Goal: Task Accomplishment & Management: Complete application form

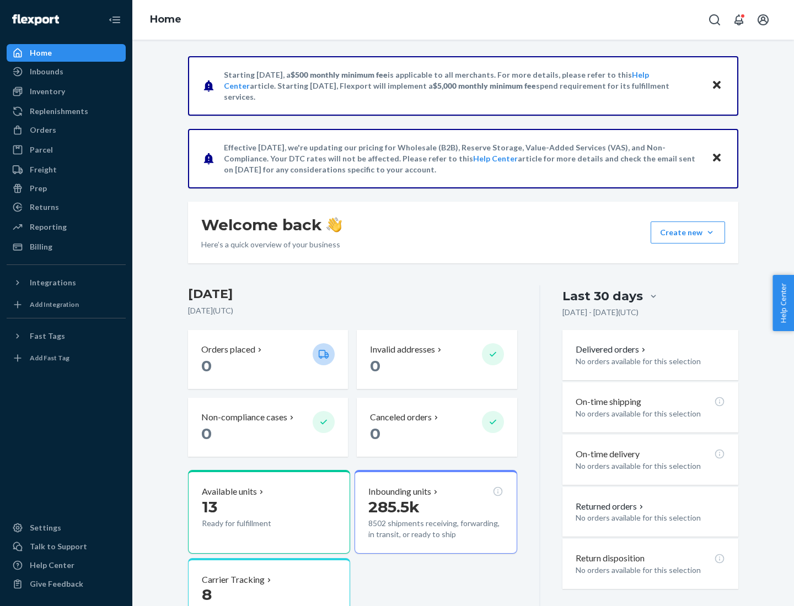
click at [710, 233] on button "Create new Create new inbound Create new order Create new product" at bounding box center [687, 233] width 74 height 22
click at [66, 72] on div "Inbounds" at bounding box center [66, 71] width 117 height 15
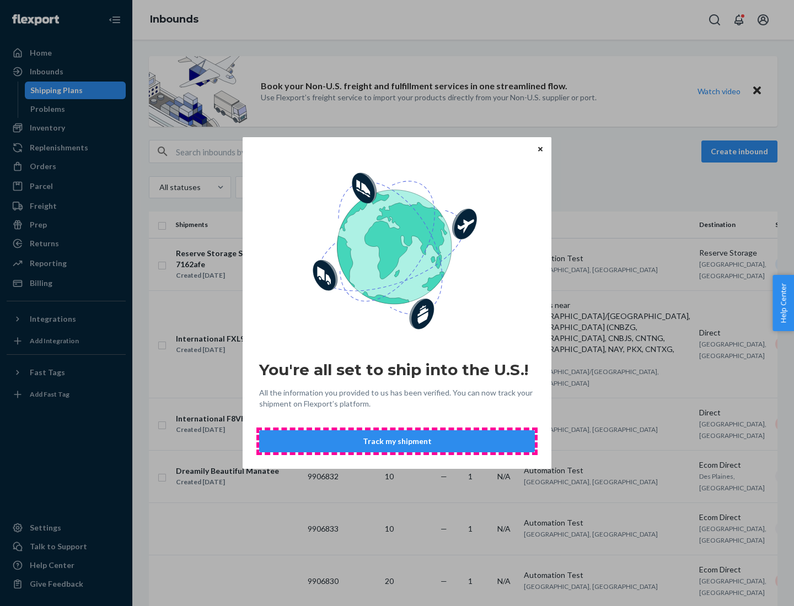
click at [397, 441] on button "Track my shipment" at bounding box center [397, 441] width 276 height 22
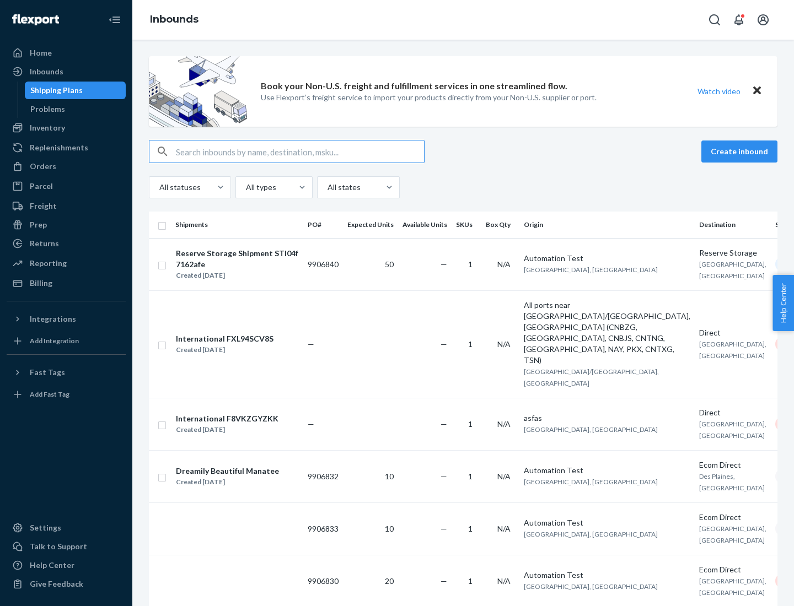
click at [741, 152] on button "Create inbound" at bounding box center [739, 152] width 76 height 22
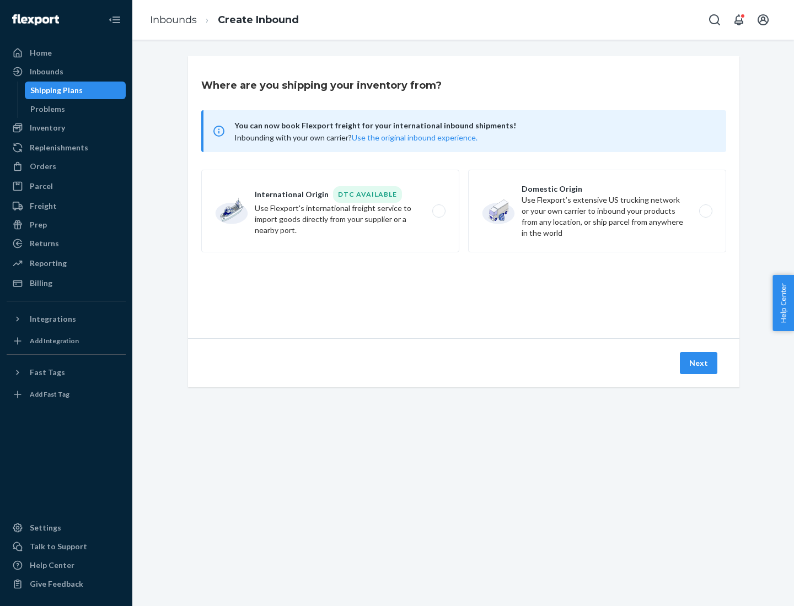
click at [330, 211] on label "International Origin DTC Available Use Flexport's international freight service…" at bounding box center [330, 211] width 258 height 83
click at [438, 211] on input "International Origin DTC Available Use Flexport's international freight service…" at bounding box center [441, 211] width 7 height 7
radio input "true"
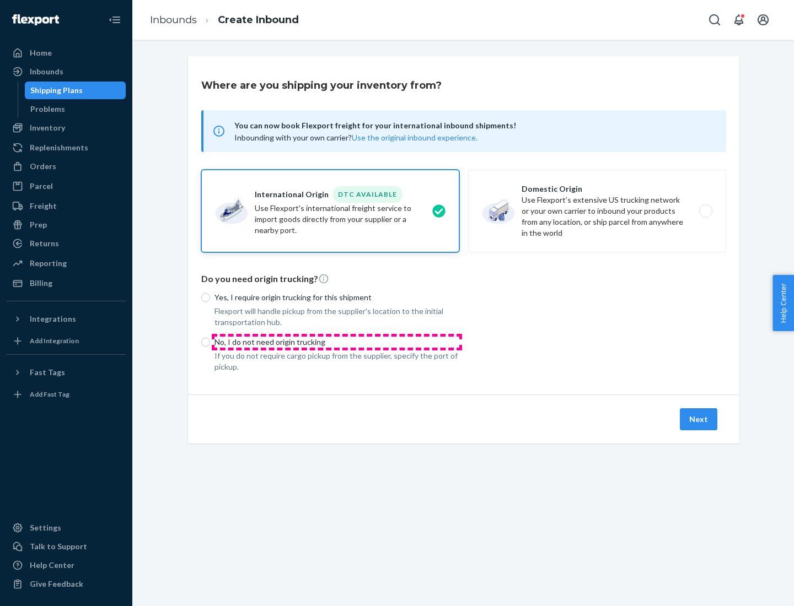
click at [337, 342] on p "No, I do not need origin trucking" at bounding box center [336, 342] width 245 height 11
click at [210, 342] on input "No, I do not need origin trucking" at bounding box center [205, 342] width 9 height 9
radio input "true"
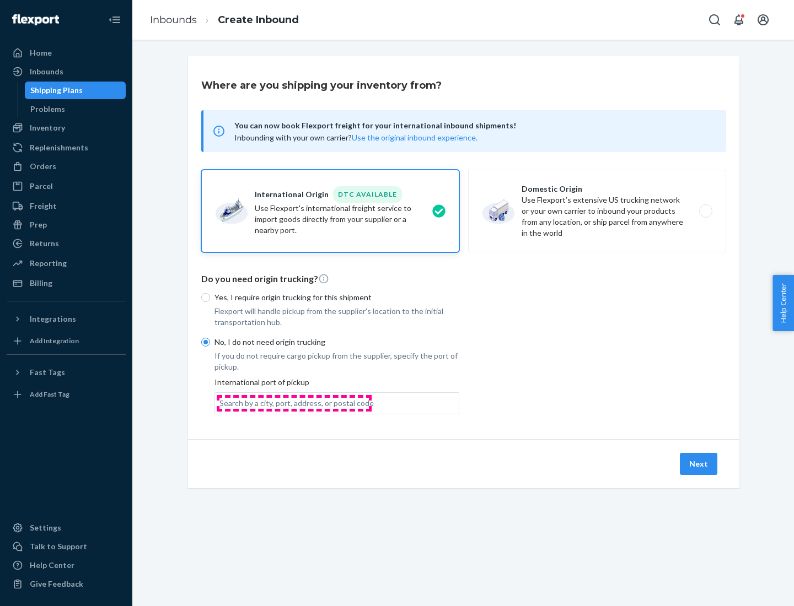
click at [294, 403] on div "Search by a city, port, address, or postal code" at bounding box center [296, 403] width 154 height 11
click at [220, 403] on input "Search by a city, port, address, or postal code" at bounding box center [219, 403] width 1 height 11
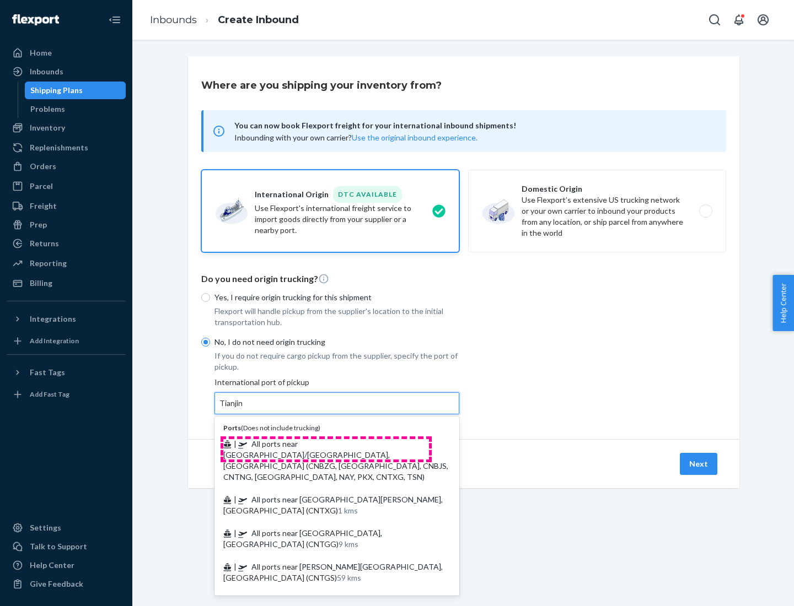
click at [326, 444] on span "| All ports near [GEOGRAPHIC_DATA]/[GEOGRAPHIC_DATA], [GEOGRAPHIC_DATA] (CNBZG,…" at bounding box center [335, 460] width 225 height 42
click at [244, 409] on input "Tianjin" at bounding box center [231, 403] width 24 height 11
type input "All ports near [GEOGRAPHIC_DATA]/[GEOGRAPHIC_DATA], [GEOGRAPHIC_DATA] (CNBZG, […"
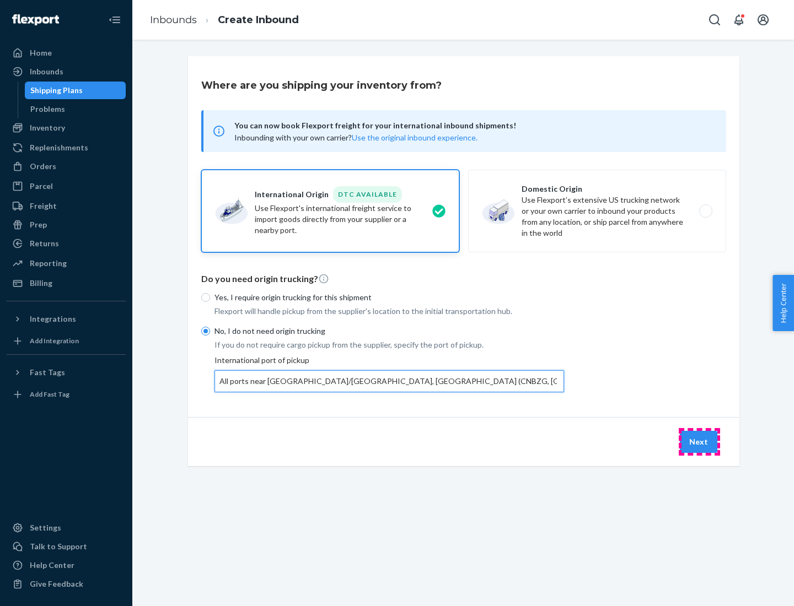
click at [699, 441] on button "Next" at bounding box center [698, 442] width 37 height 22
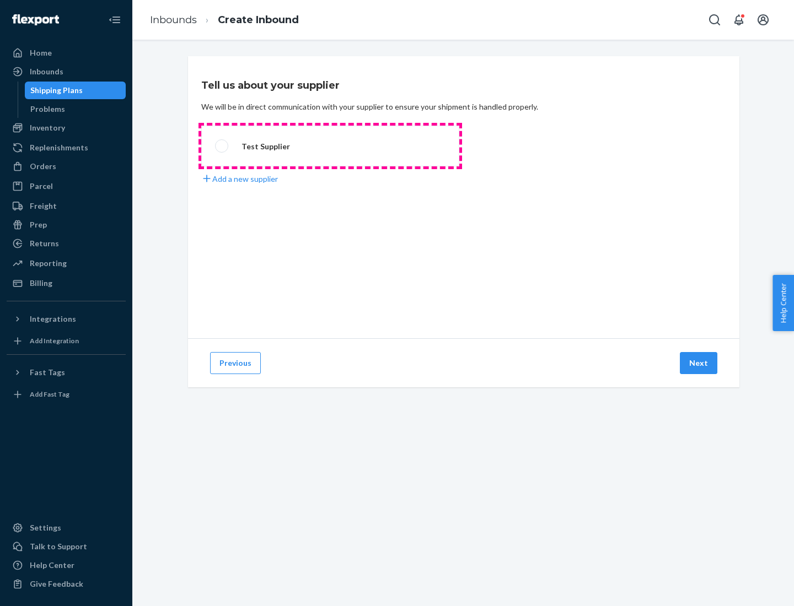
click at [330, 146] on label "Test Supplier" at bounding box center [330, 146] width 258 height 41
click at [222, 146] on input "Test Supplier" at bounding box center [218, 146] width 7 height 7
radio input "true"
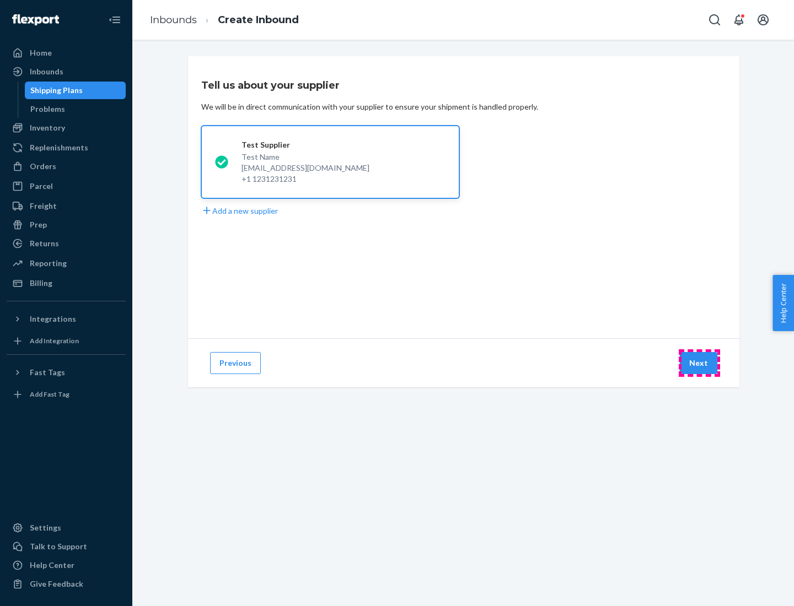
click at [699, 363] on button "Next" at bounding box center [698, 363] width 37 height 22
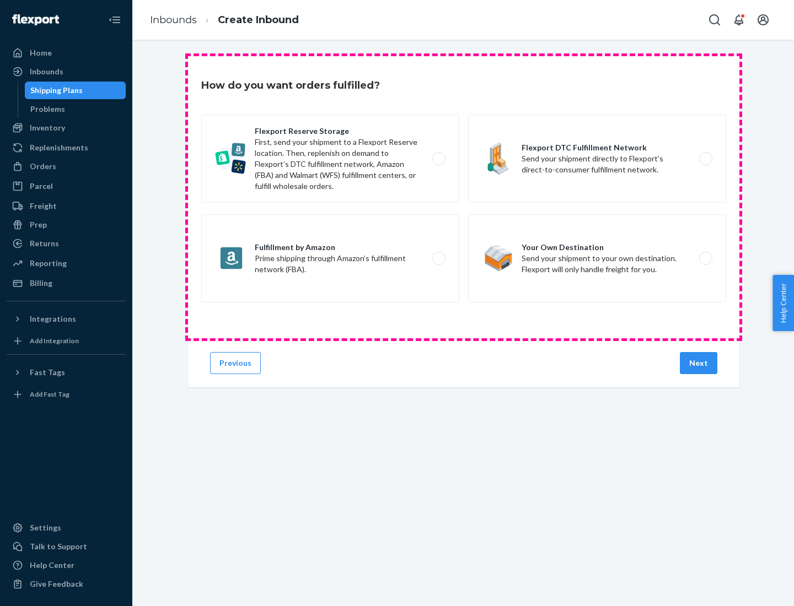
click at [464, 197] on div "Flexport Reserve Storage First, send your shipment to a Flexport Reserve locati…" at bounding box center [463, 210] width 525 height 191
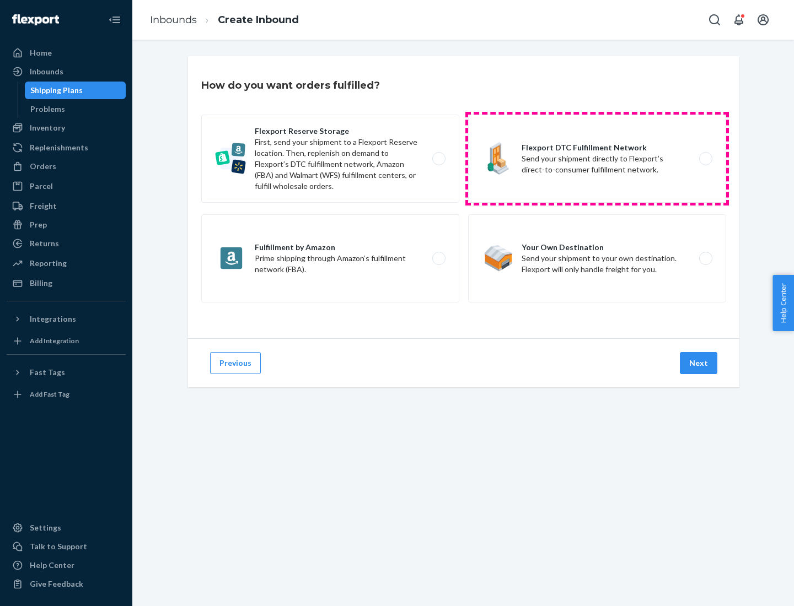
click at [597, 159] on label "Flexport DTC Fulfillment Network Send your shipment directly to Flexport’s dire…" at bounding box center [597, 159] width 258 height 88
click at [705, 159] on input "Flexport DTC Fulfillment Network Send your shipment directly to Flexport’s dire…" at bounding box center [708, 158] width 7 height 7
radio input "true"
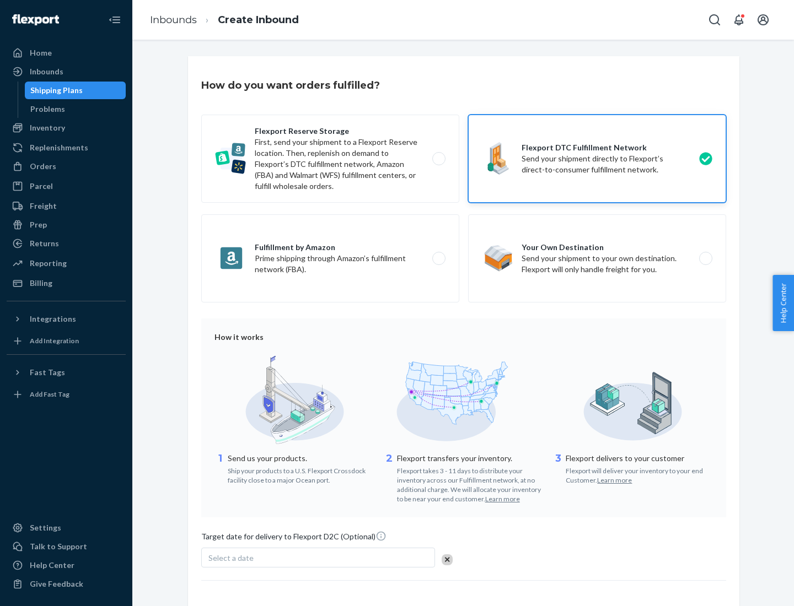
scroll to position [81, 0]
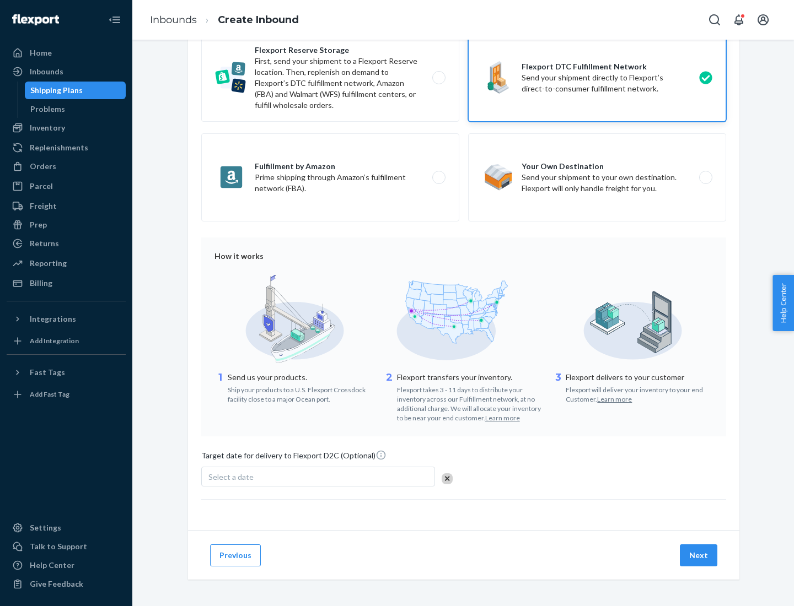
click at [699, 555] on button "Next" at bounding box center [698, 556] width 37 height 22
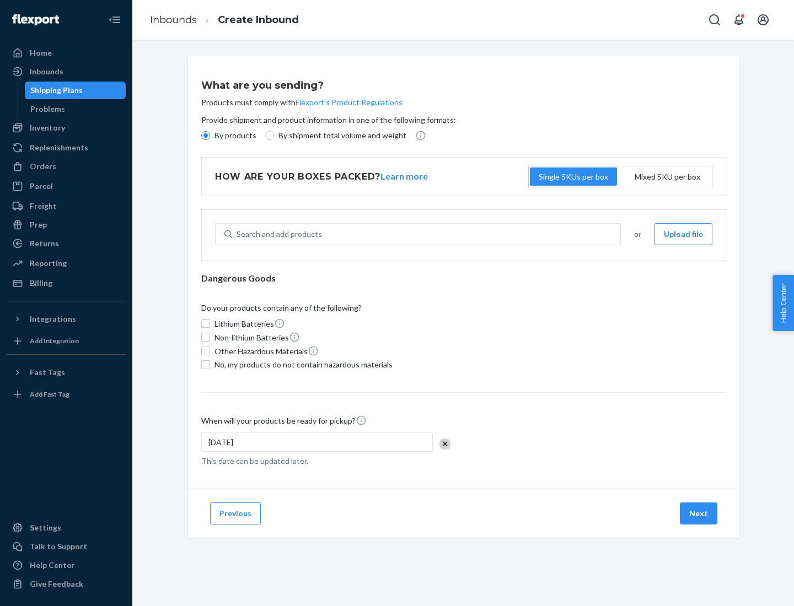
click at [234, 136] on p "By products" at bounding box center [235, 135] width 42 height 11
click at [210, 136] on input "By products" at bounding box center [205, 135] width 9 height 9
click at [277, 234] on div "Search and add products" at bounding box center [278, 234] width 85 height 11
click at [238, 234] on input "Search and add products" at bounding box center [236, 234] width 1 height 11
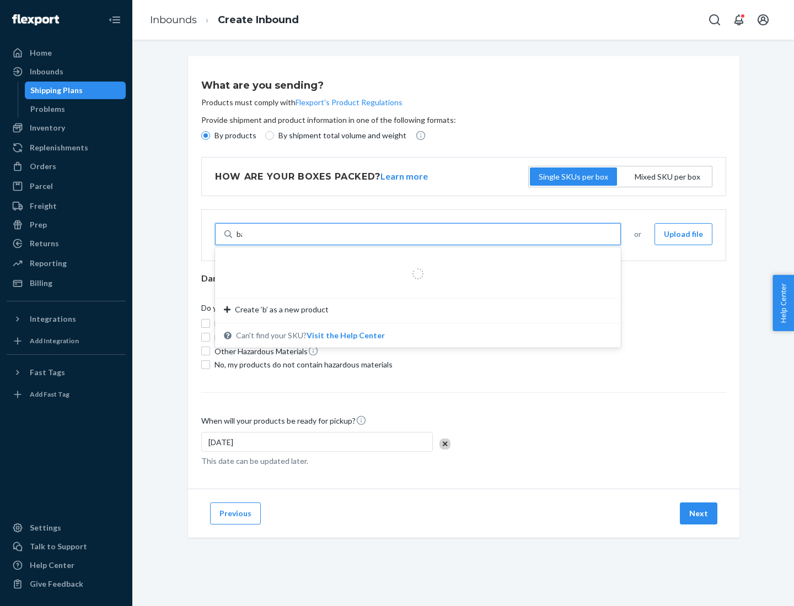
type input "basic"
click at [414, 261] on div "Basic Test Product 1" at bounding box center [413, 260] width 379 height 11
click at [255, 240] on input "basic" at bounding box center [245, 234] width 18 height 11
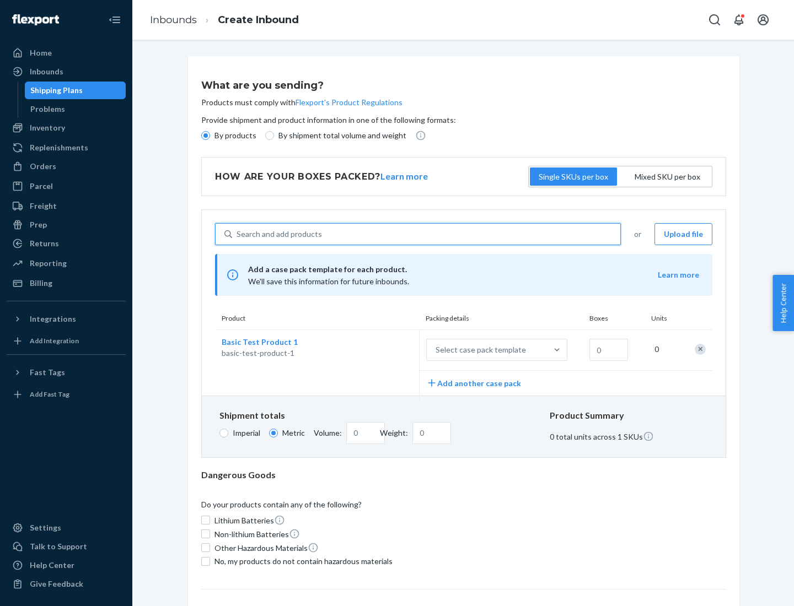
scroll to position [27, 0]
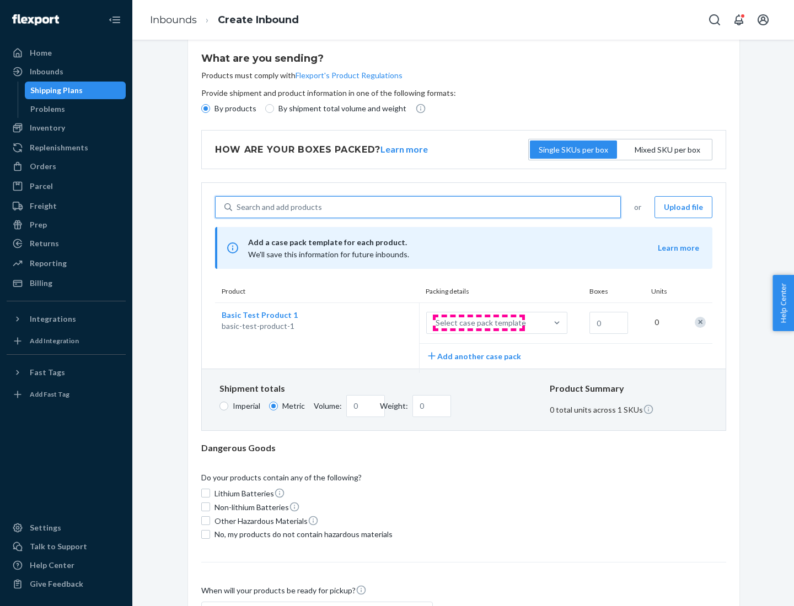
click at [478, 323] on div "Select case pack template" at bounding box center [480, 322] width 90 height 11
click at [381, 323] on input "Select case pack template" at bounding box center [381, 323] width 0 height 0
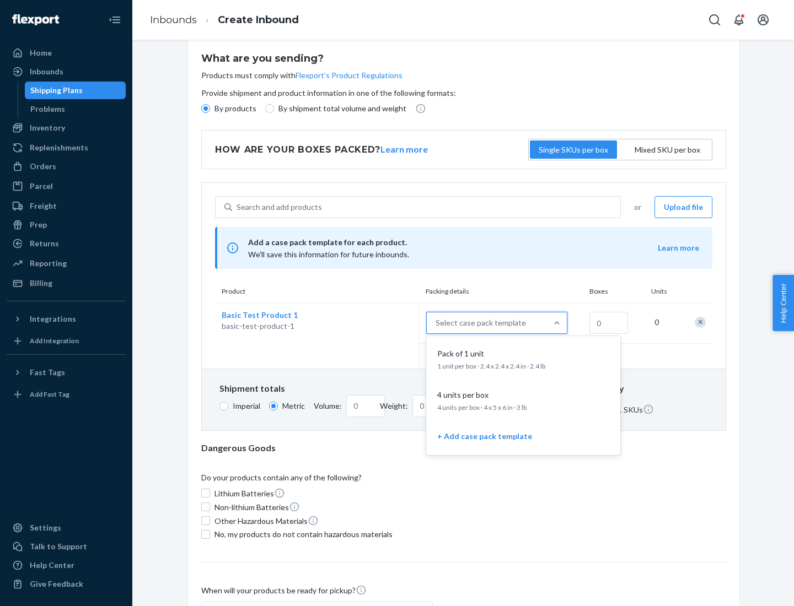
scroll to position [63, 0]
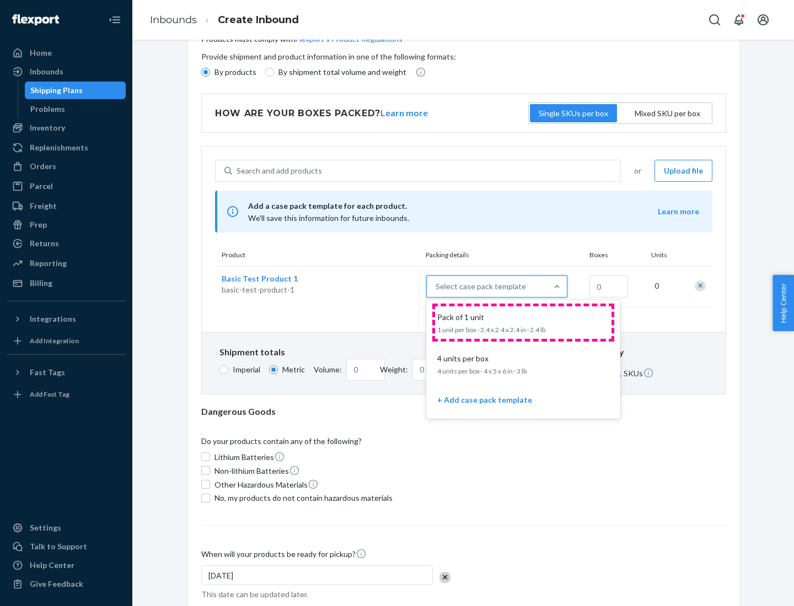
click at [523, 322] on div "Pack of 1 unit" at bounding box center [521, 317] width 176 height 11
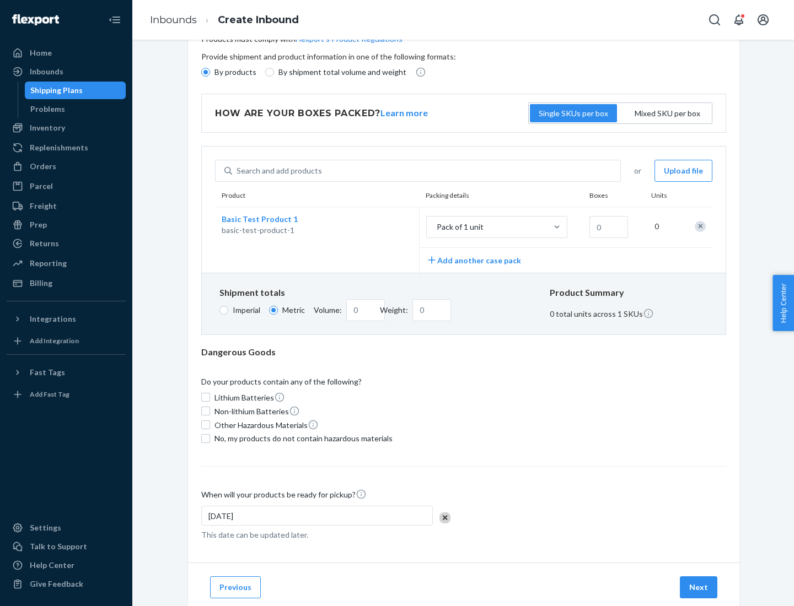
scroll to position [0, 0]
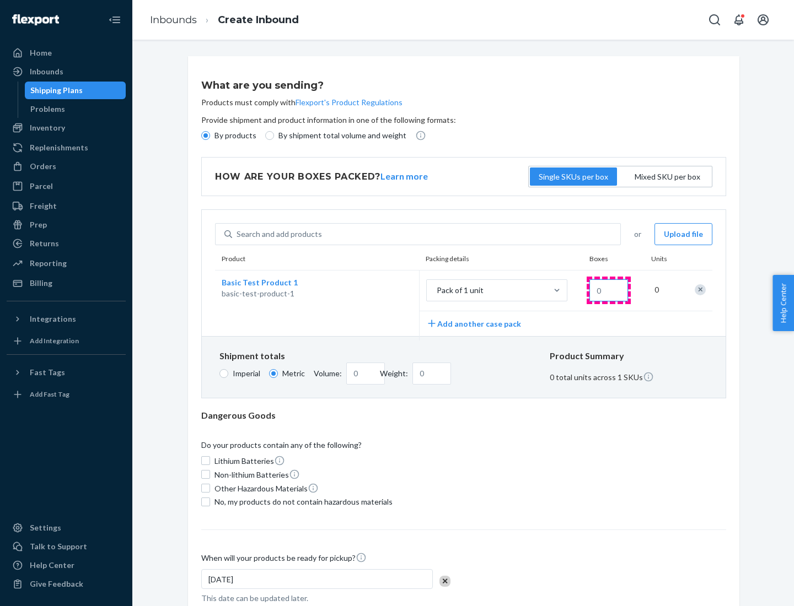
type input "1.09"
type input "1"
type input "10.89"
type input "10"
type input "0.02"
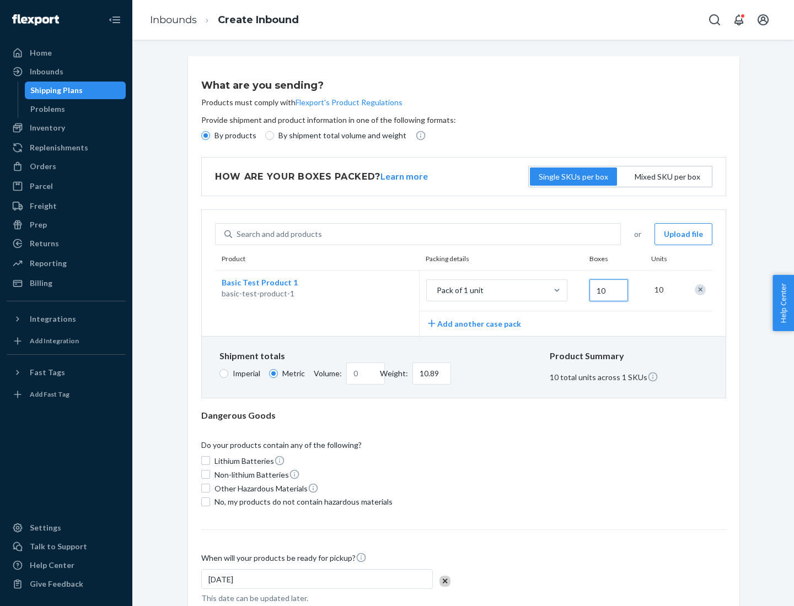
type input "108.86"
type input "100"
type input "0.23"
type input "1088.62"
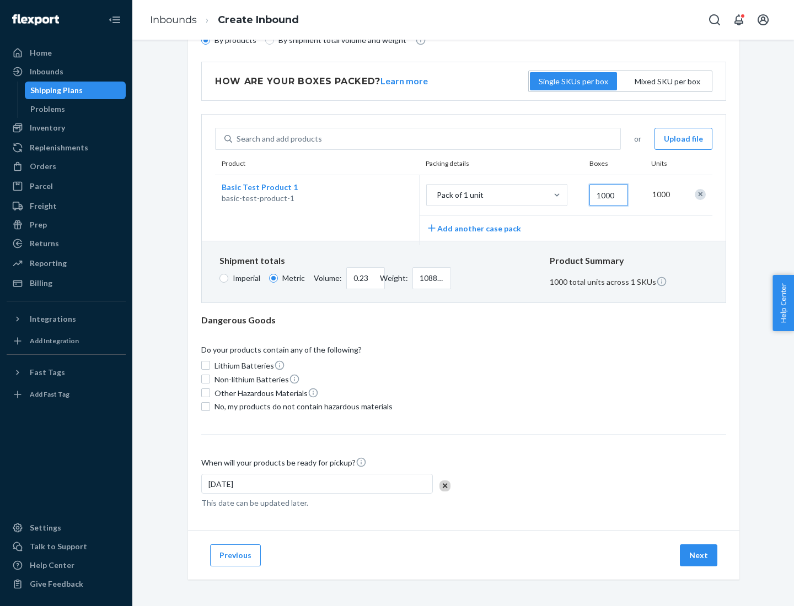
type input "1000"
click at [301, 406] on span "No, my products do not contain hazardous materials" at bounding box center [303, 406] width 178 height 11
click at [210, 406] on input "No, my products do not contain hazardous materials" at bounding box center [205, 406] width 9 height 9
checkbox input "true"
click at [699, 555] on button "Next" at bounding box center [698, 556] width 37 height 22
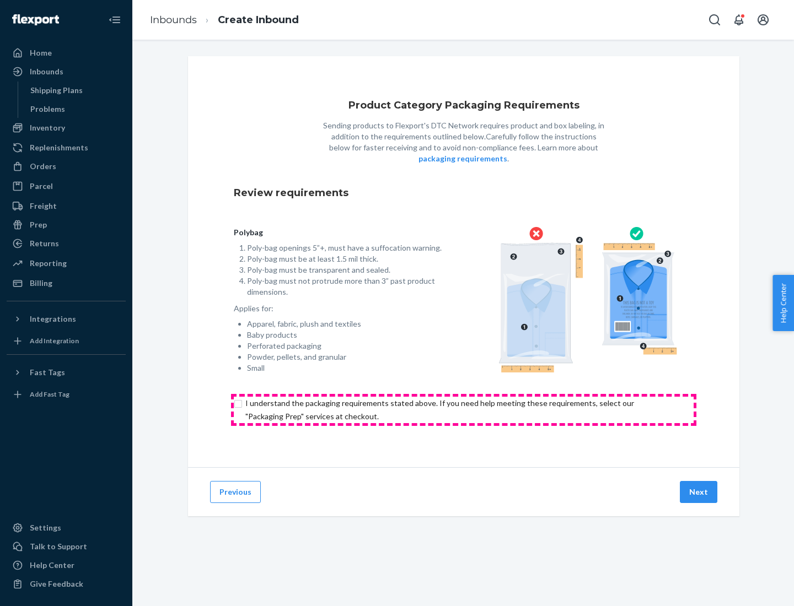
click at [464, 410] on input "checkbox" at bounding box center [464, 410] width 460 height 26
checkbox input "true"
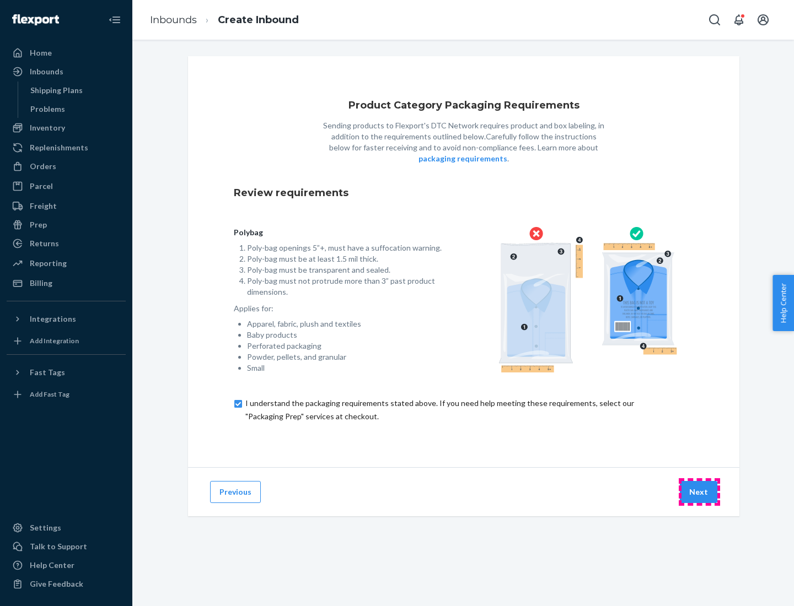
click at [699, 492] on button "Next" at bounding box center [698, 492] width 37 height 22
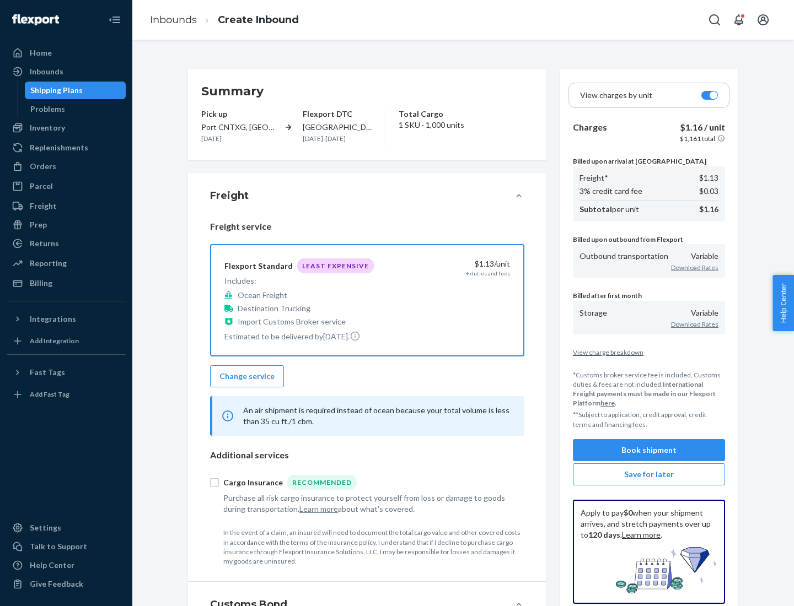
scroll to position [127, 0]
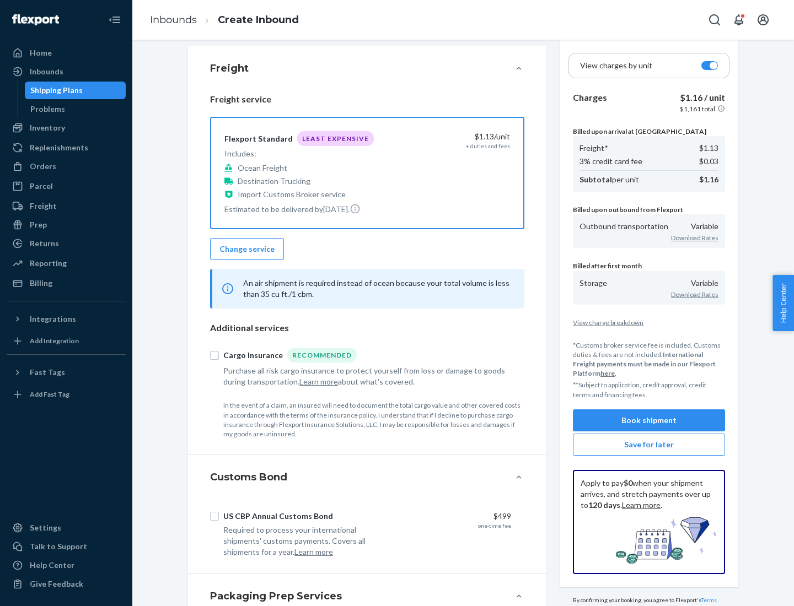
click at [649, 420] on button "Book shipment" at bounding box center [649, 421] width 152 height 22
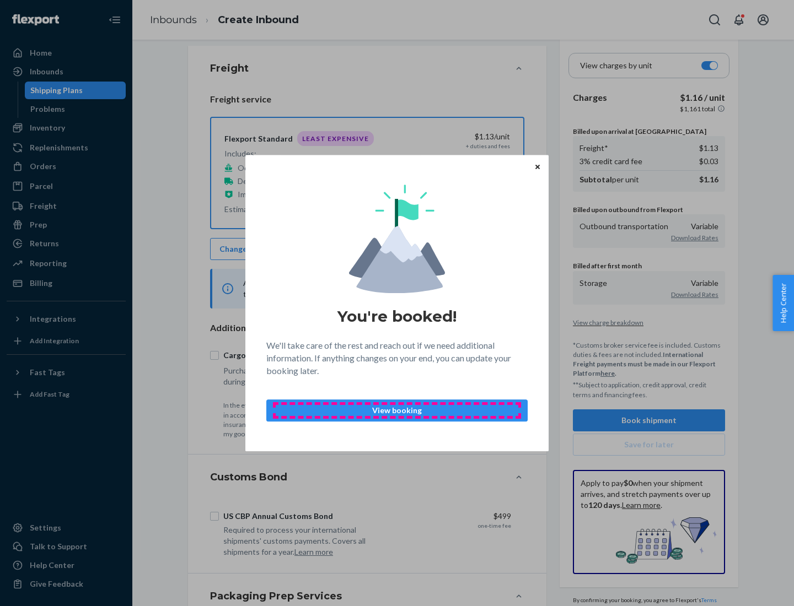
click at [397, 410] on p "View booking" at bounding box center [397, 410] width 243 height 11
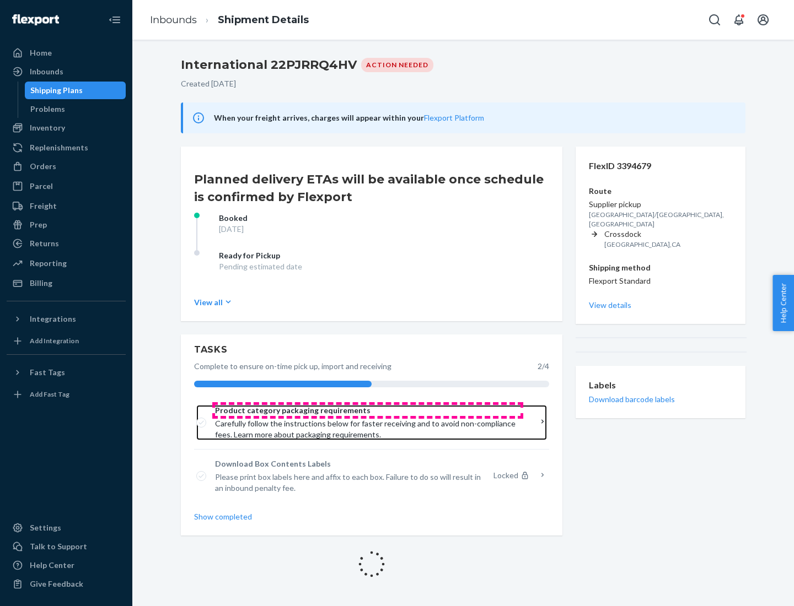
click at [368, 411] on span "Product category packaging requirements" at bounding box center [367, 410] width 305 height 11
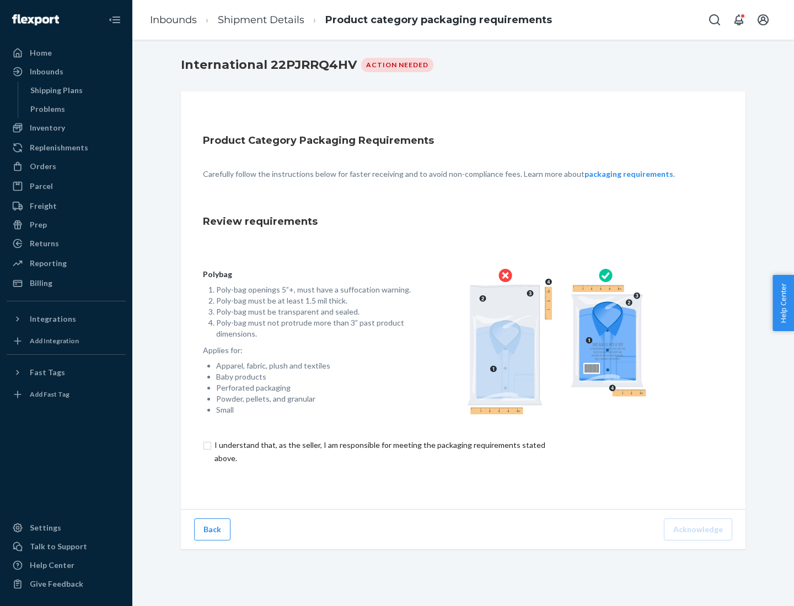
click at [379, 451] on input "checkbox" at bounding box center [386, 452] width 367 height 26
checkbox input "true"
click at [699, 529] on button "Acknowledge" at bounding box center [698, 530] width 68 height 22
